Goal: Information Seeking & Learning: Learn about a topic

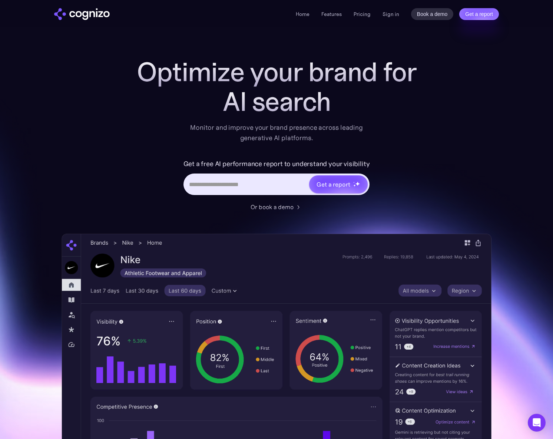
click at [466, 115] on div "Optimize your brand for AI search Monitor and improve your brand presence acros…" at bounding box center [277, 300] width 430 height 487
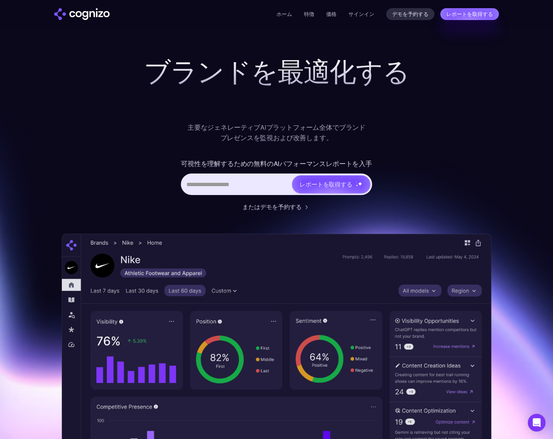
click at [234, 185] on input "ヒーローURL入力フォーム" at bounding box center [236, 184] width 109 height 14
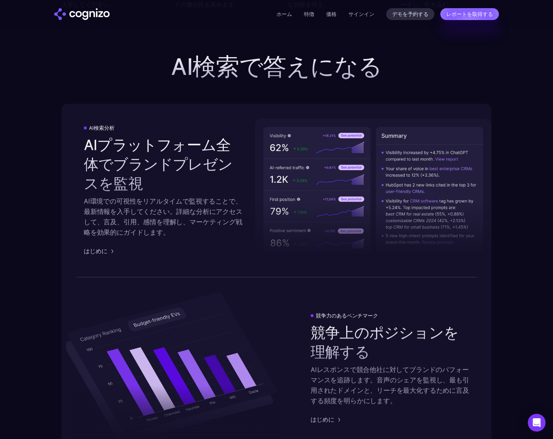
scroll to position [1388, 0]
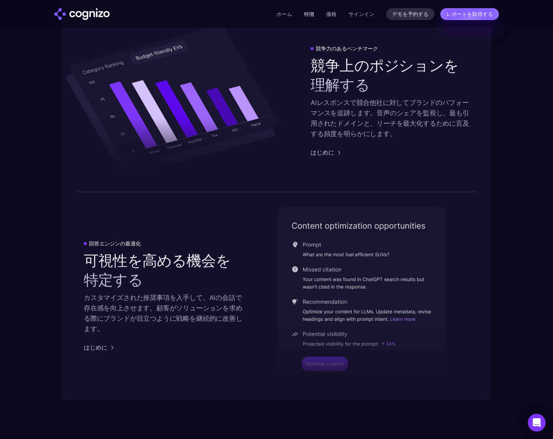
click at [310, 16] on link "特徴" at bounding box center [309, 14] width 10 height 7
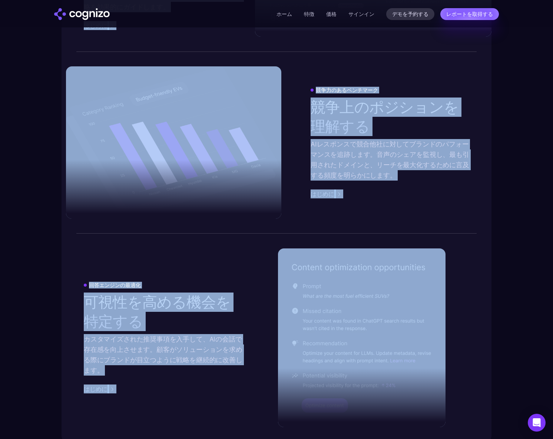
scroll to position [1497, 0]
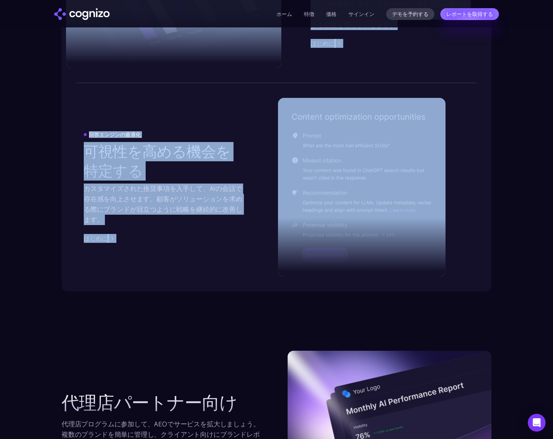
drag, startPoint x: 181, startPoint y: 70, endPoint x: 352, endPoint y: 281, distance: 271.7
click at [352, 299] on body "**********" at bounding box center [276, 130] width 553 height 3255
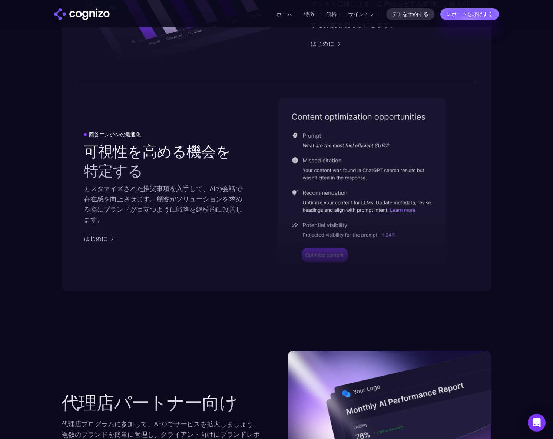
click at [219, 327] on body "**********" at bounding box center [276, 130] width 553 height 3255
click at [107, 239] on link "はじめに" at bounding box center [100, 238] width 33 height 9
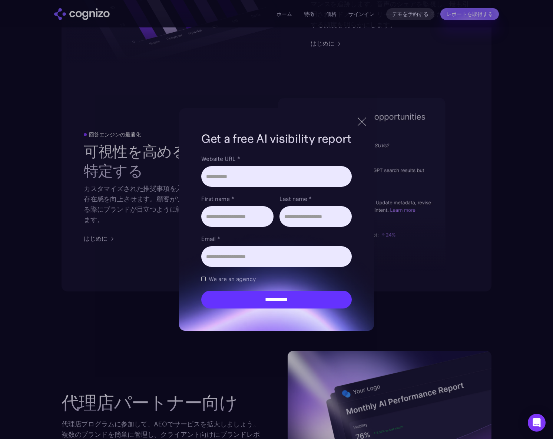
click at [107, 239] on div "**********" at bounding box center [276, 219] width 553 height 439
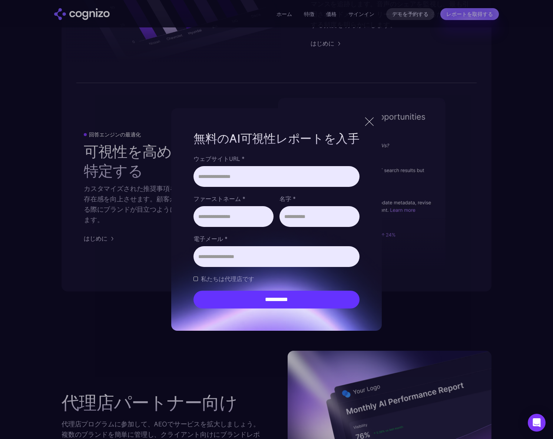
click at [368, 122] on div at bounding box center [369, 121] width 12 height 13
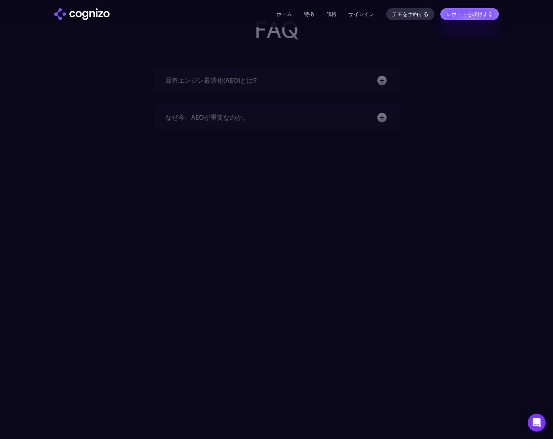
scroll to position [2402, 0]
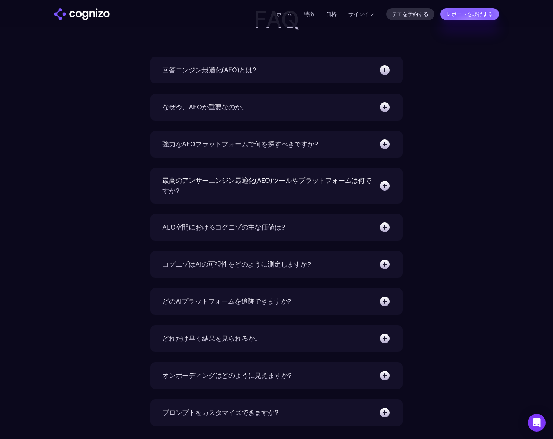
click at [334, 16] on link "価格" at bounding box center [331, 14] width 10 height 7
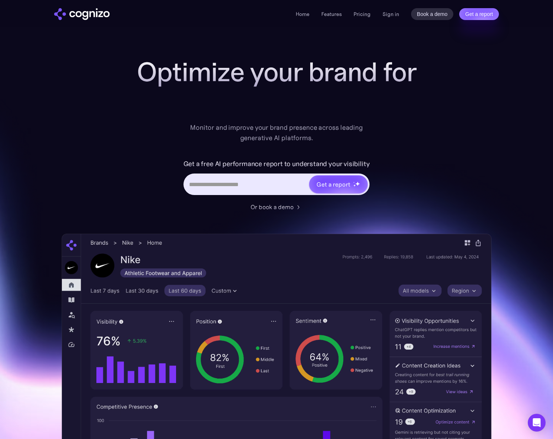
scroll to position [2191, 0]
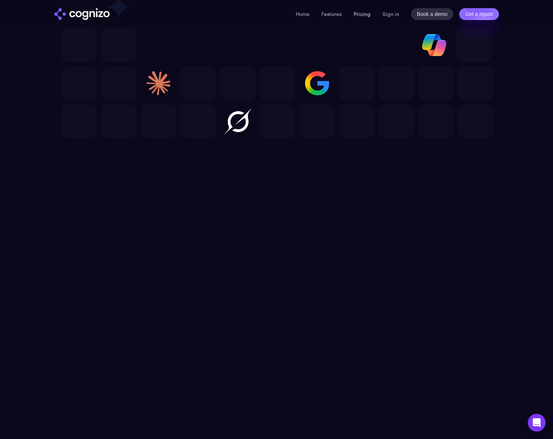
click at [365, 16] on link "Pricing" at bounding box center [362, 14] width 17 height 7
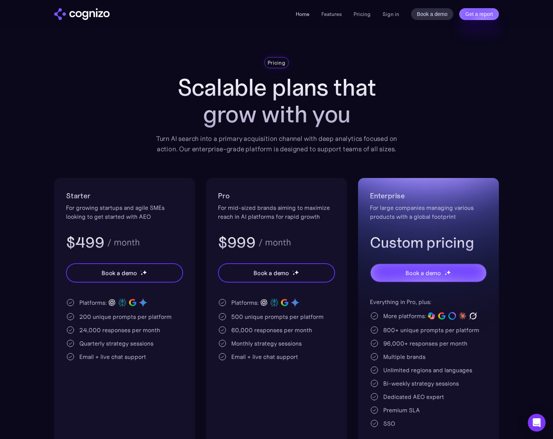
click at [309, 11] on link "Home" at bounding box center [303, 14] width 14 height 7
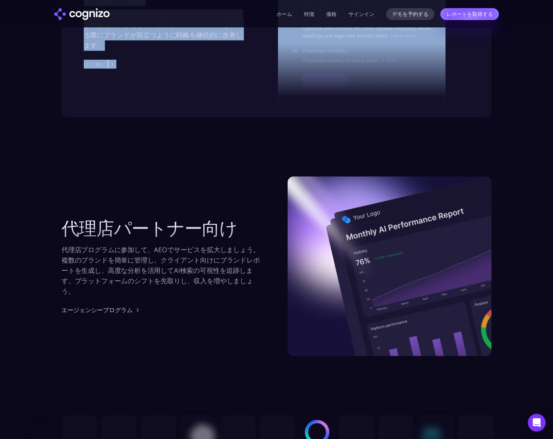
scroll to position [1649, 0]
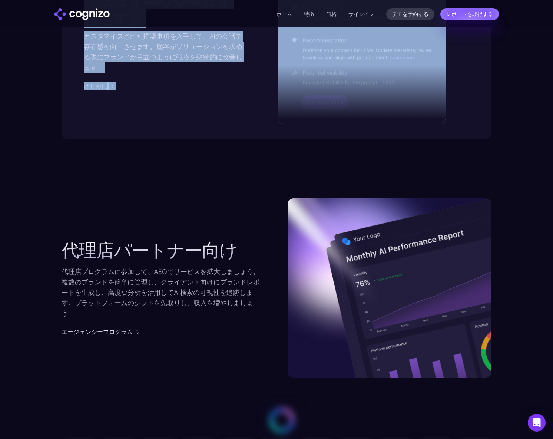
drag, startPoint x: 86, startPoint y: 73, endPoint x: 333, endPoint y: 104, distance: 248.4
copy div "AI検索分析 AIプラットフォーム全体でブランドプレゼンスを監視 AI環境での可視性をリアルタイムで監視することで、最新情報を入手してください。詳細な分析にア…"
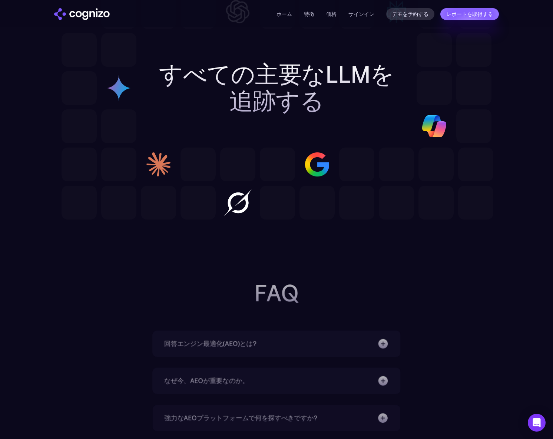
scroll to position [2396, 0]
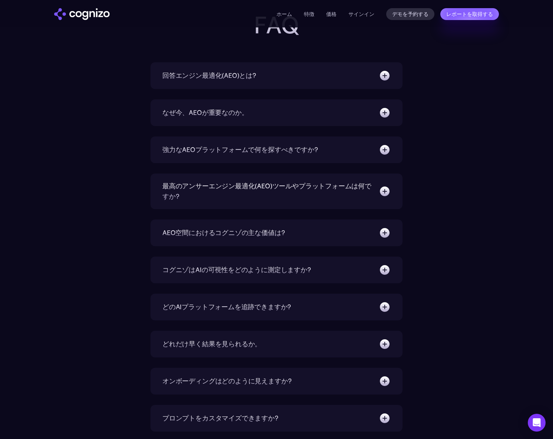
click at [351, 82] on div "回答エンジン最適化(AEO)とは? AEOは、AIを活用した回答エンジン(ChatGPT、GoogleのSGE、Perplexityなど)が従来の検索結果にリ…" at bounding box center [276, 75] width 252 height 27
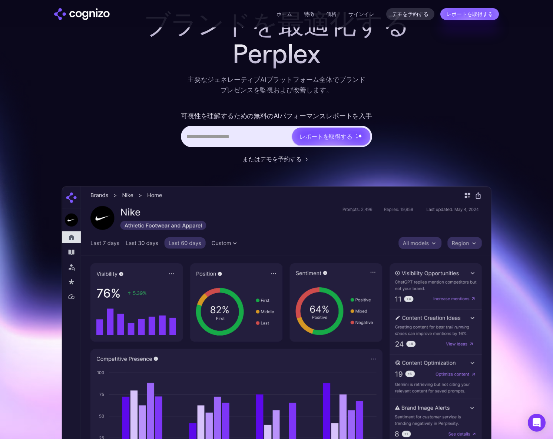
scroll to position [0, 0]
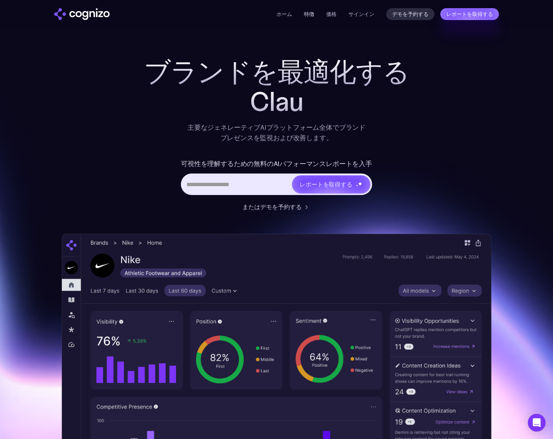
click at [311, 13] on link "特徴" at bounding box center [309, 14] width 10 height 7
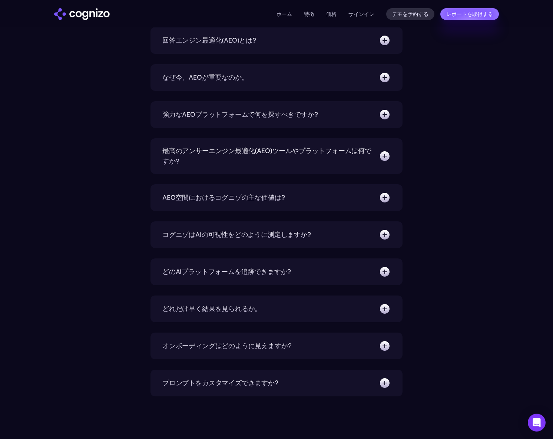
scroll to position [2455, 0]
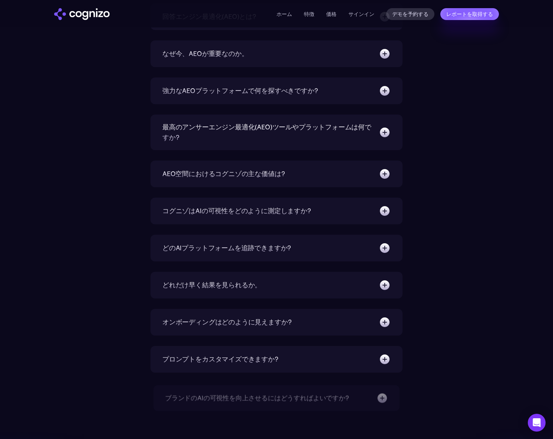
click at [232, 206] on div "コグニゾはAIの可視性をどのように測定しますか?" at bounding box center [236, 211] width 149 height 10
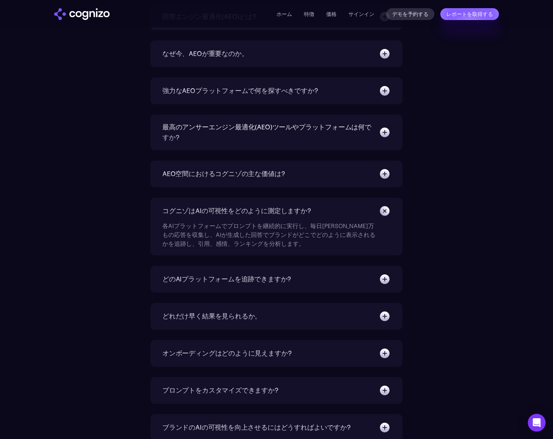
click at [223, 274] on div "どのAIプラットフォームを追跡できますか?" at bounding box center [276, 279] width 228 height 12
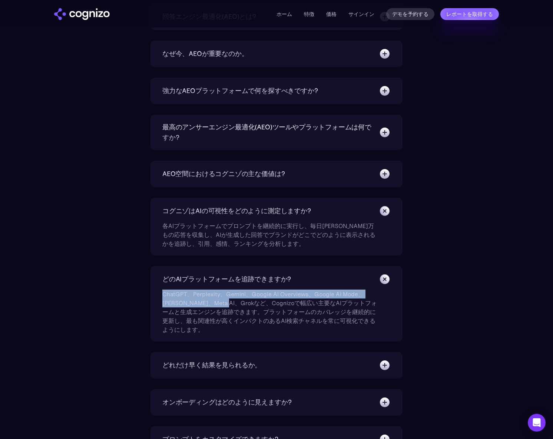
drag, startPoint x: 164, startPoint y: 292, endPoint x: 228, endPoint y: 305, distance: 65.2
click at [228, 305] on div "ChatGPT、Perplexity、Gemini、Google AI Overviews、Google AI Mode、Claude、Meta AI、Gro…" at bounding box center [269, 309] width 215 height 49
copy div "ChatGPT、Perplexity、Gemini、Google AI Overviews、Google AI Mode、Claude、Meta AI、Grok"
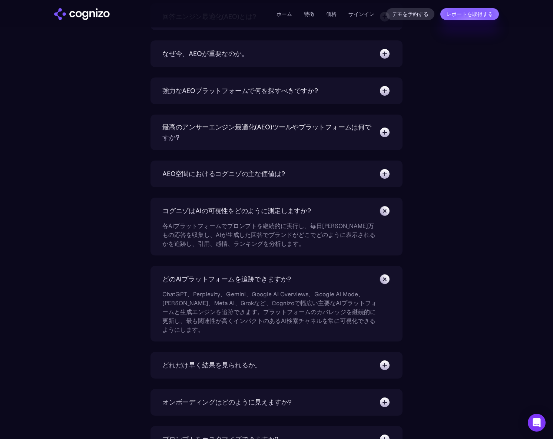
click at [142, 311] on div "回答エンジン最適化(AEO)とは? AEOは、AIを活用した回答エンジン(ChatGPT、GoogleのSGE、Perplexityなど)が従来の検索結果にリ…" at bounding box center [277, 246] width 430 height 486
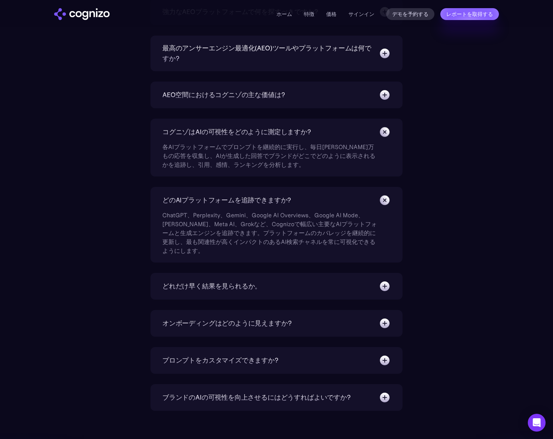
scroll to position [2562, 0]
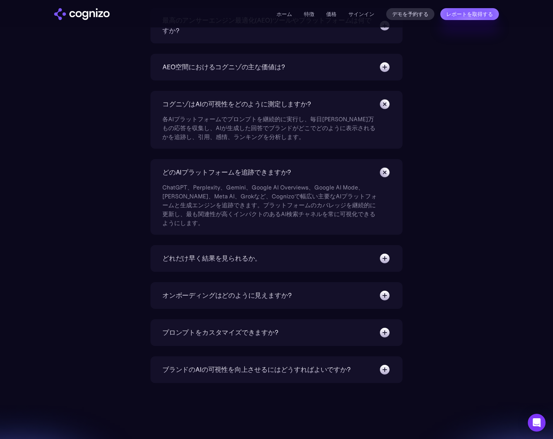
click at [201, 254] on div "どれだけ早く結果を見られるか。" at bounding box center [211, 258] width 99 height 10
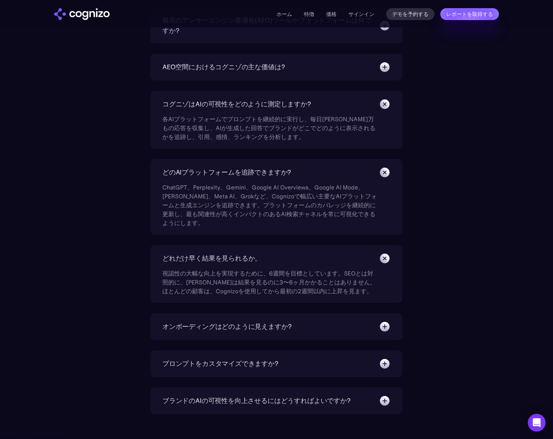
click at [233, 324] on div "オンボーディングはどのように見えますか?" at bounding box center [226, 326] width 129 height 10
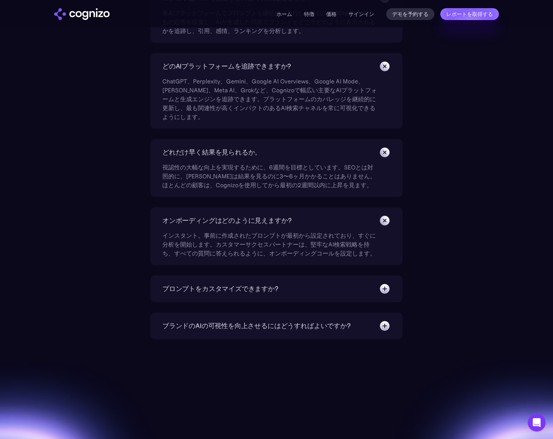
scroll to position [2669, 0]
click at [227, 287] on div "プロンプトをカスタマイズできますか?" at bounding box center [220, 288] width 116 height 10
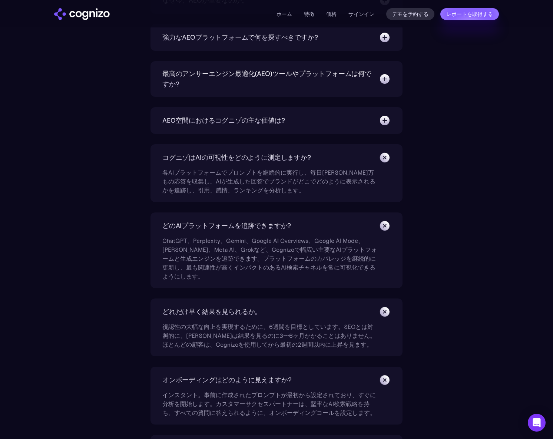
scroll to position [2455, 0]
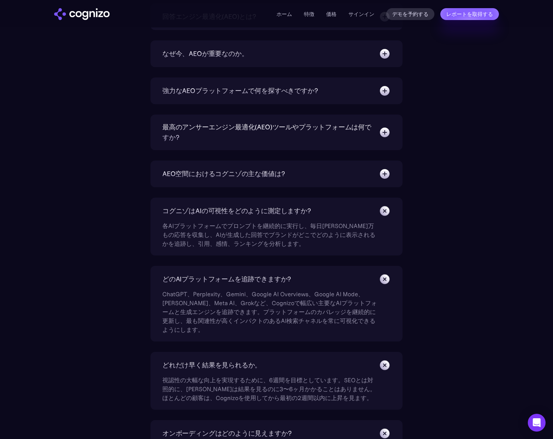
click at [253, 167] on div "AEO空間におけるコグニゾの主な価値は? COgnizoは、AEOとLLMの専門家とマーケティングのベテランによる生成検索の最適化のために特別に構築された、マ…" at bounding box center [276, 173] width 252 height 27
click at [251, 179] on div "AEO空間におけるコグニゾの主な価値は?" at bounding box center [223, 174] width 122 height 10
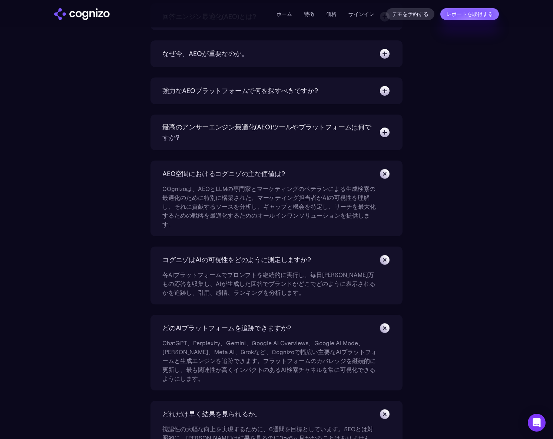
click at [308, 126] on div "最高のアンサーエンジン最適化(AEO)ツールやプラットフォームは何ですか?" at bounding box center [266, 132] width 209 height 21
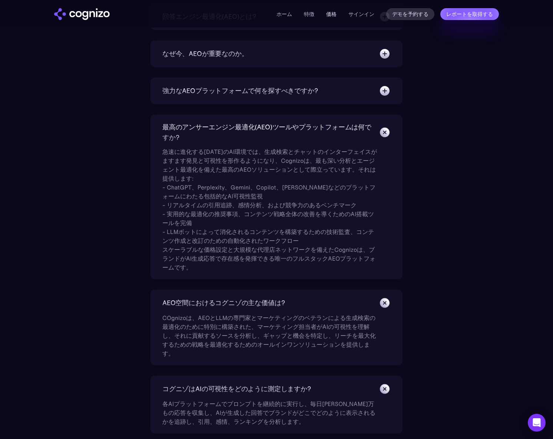
click at [331, 11] on link "価格" at bounding box center [331, 14] width 10 height 7
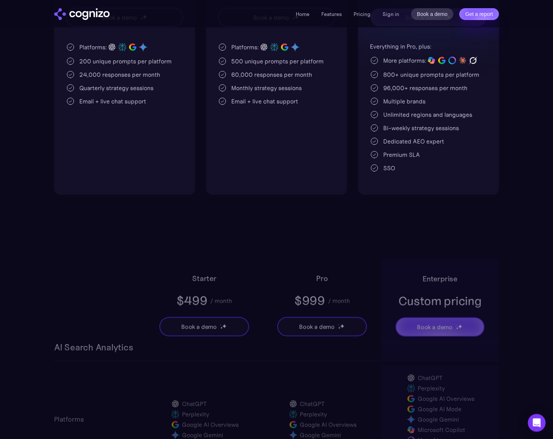
scroll to position [534, 0]
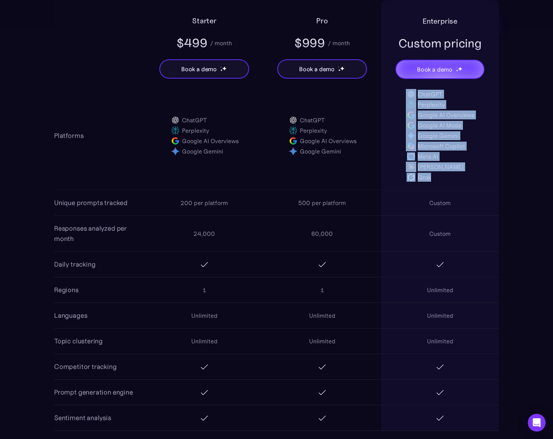
drag, startPoint x: 444, startPoint y: 181, endPoint x: 415, endPoint y: 96, distance: 90.3
click at [415, 96] on div "ChatGPT Perplexity Google AI Overviews Google AI Mode Google Gemini Microsoft C…" at bounding box center [440, 135] width 69 height 93
copy div "ChatGPT Perplexity Google AI Overviews Google AI Mode Google Gemini Microsoft C…"
